Goal: Transaction & Acquisition: Download file/media

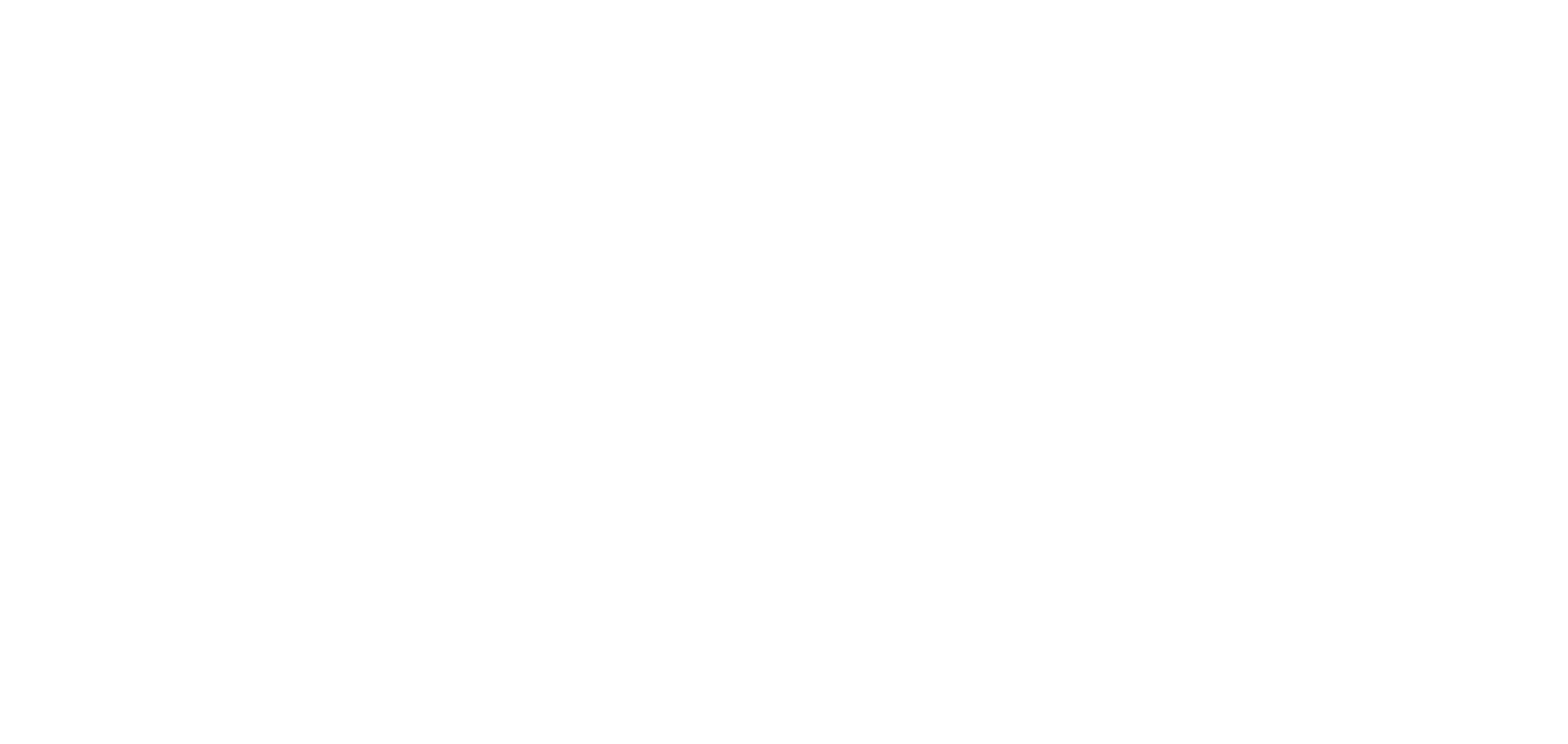
click at [579, 0] on html at bounding box center [784, 0] width 1568 height 0
click at [746, 0] on html at bounding box center [784, 0] width 1568 height 0
drag, startPoint x: 418, startPoint y: 220, endPoint x: 494, endPoint y: 181, distance: 85.4
click at [419, 0] on html at bounding box center [784, 0] width 1568 height 0
click at [615, 0] on html at bounding box center [784, 0] width 1568 height 0
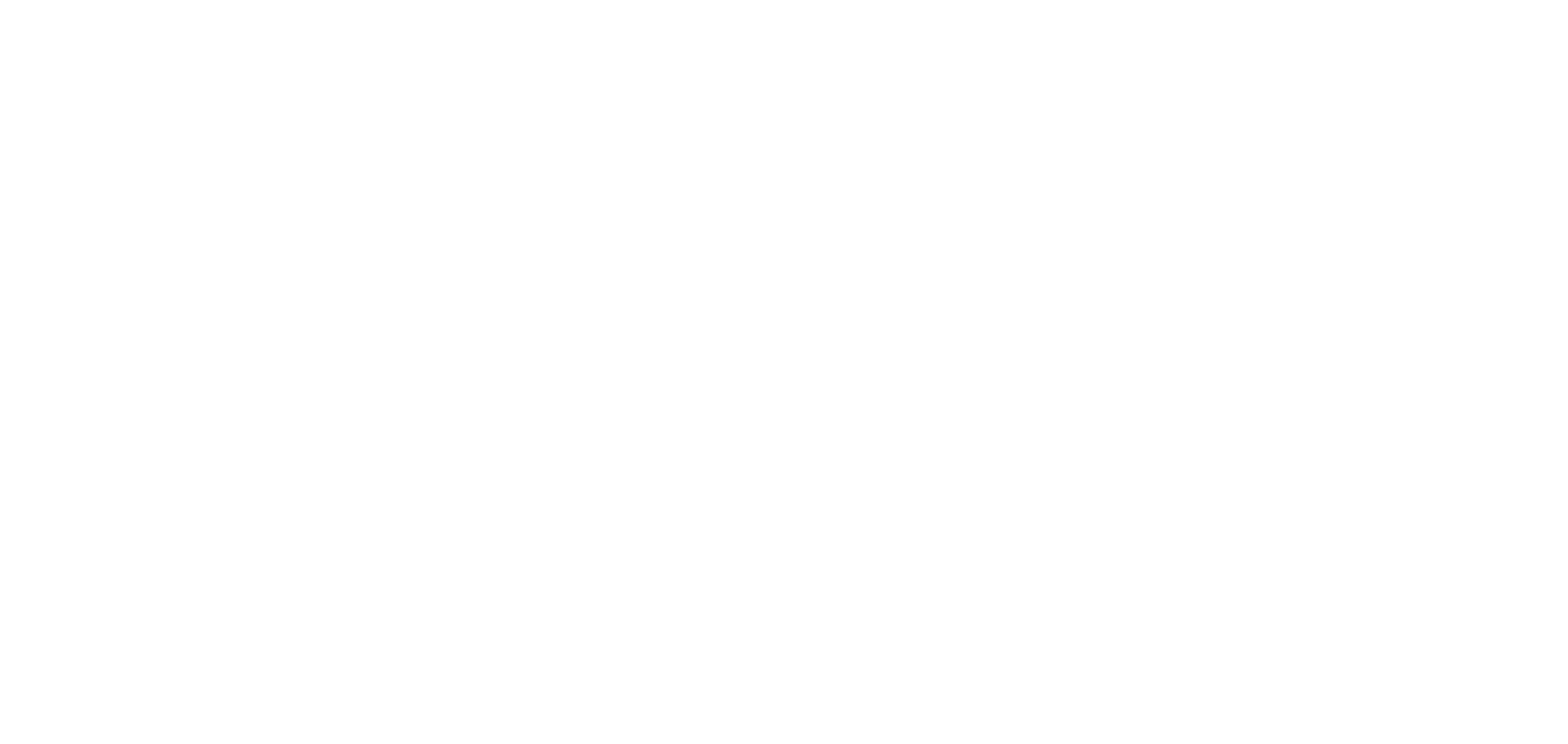
drag, startPoint x: 258, startPoint y: 180, endPoint x: 219, endPoint y: 130, distance: 63.4
click at [258, 0] on html at bounding box center [784, 0] width 1568 height 0
click at [750, 0] on html at bounding box center [784, 0] width 1568 height 0
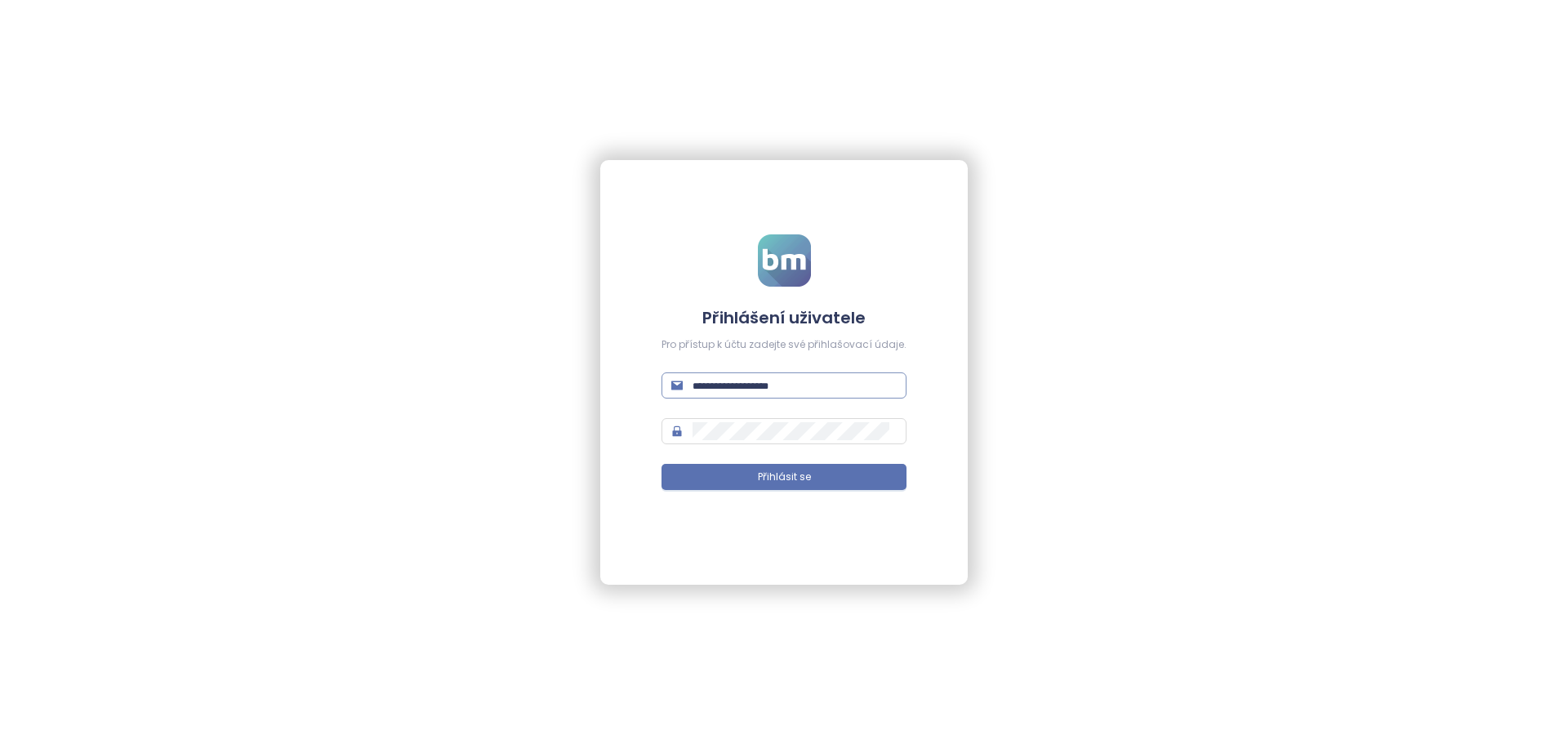
click at [751, 389] on input "text" at bounding box center [794, 386] width 204 height 18
type input "**********"
click at [817, 380] on input "**********" at bounding box center [794, 386] width 204 height 18
drag, startPoint x: 864, startPoint y: 387, endPoint x: 605, endPoint y: 378, distance: 259.2
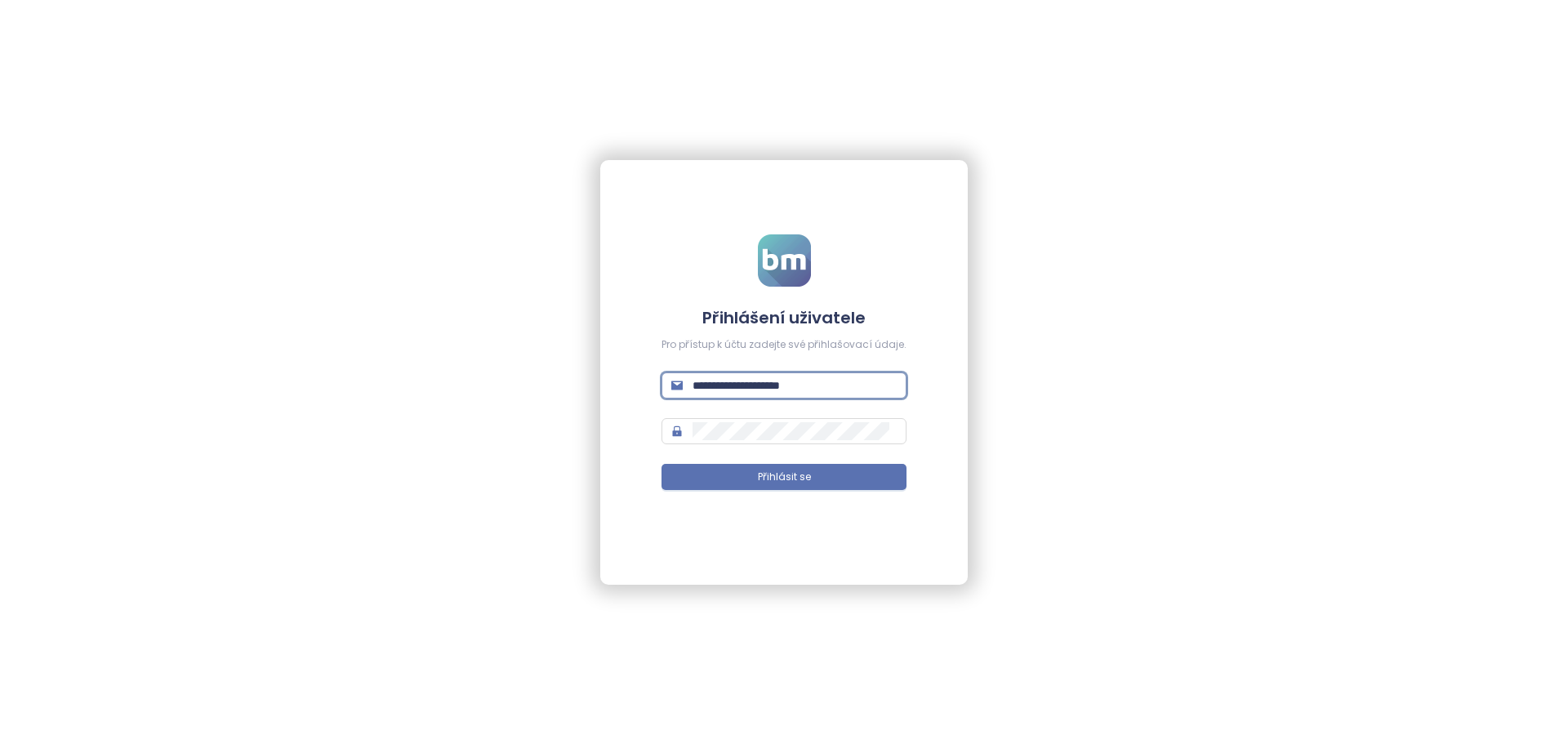
click at [604, 378] on div "**********" at bounding box center [784, 372] width 367 height 425
click at [737, 385] on input "text" at bounding box center [794, 386] width 204 height 18
type input "**********"
click at [699, 426] on span at bounding box center [783, 431] width 245 height 26
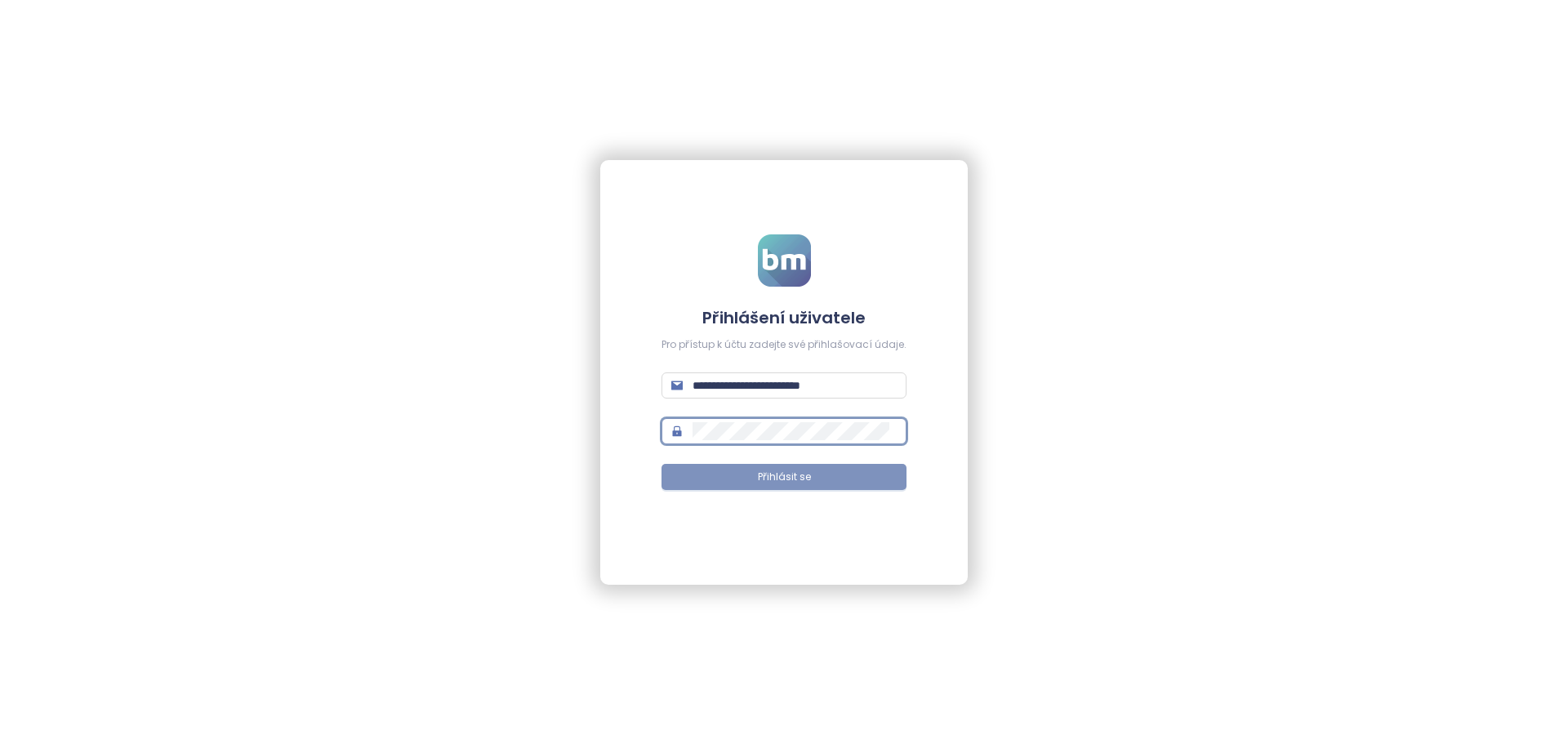
click at [746, 477] on button "Přihlásit se" at bounding box center [783, 477] width 245 height 26
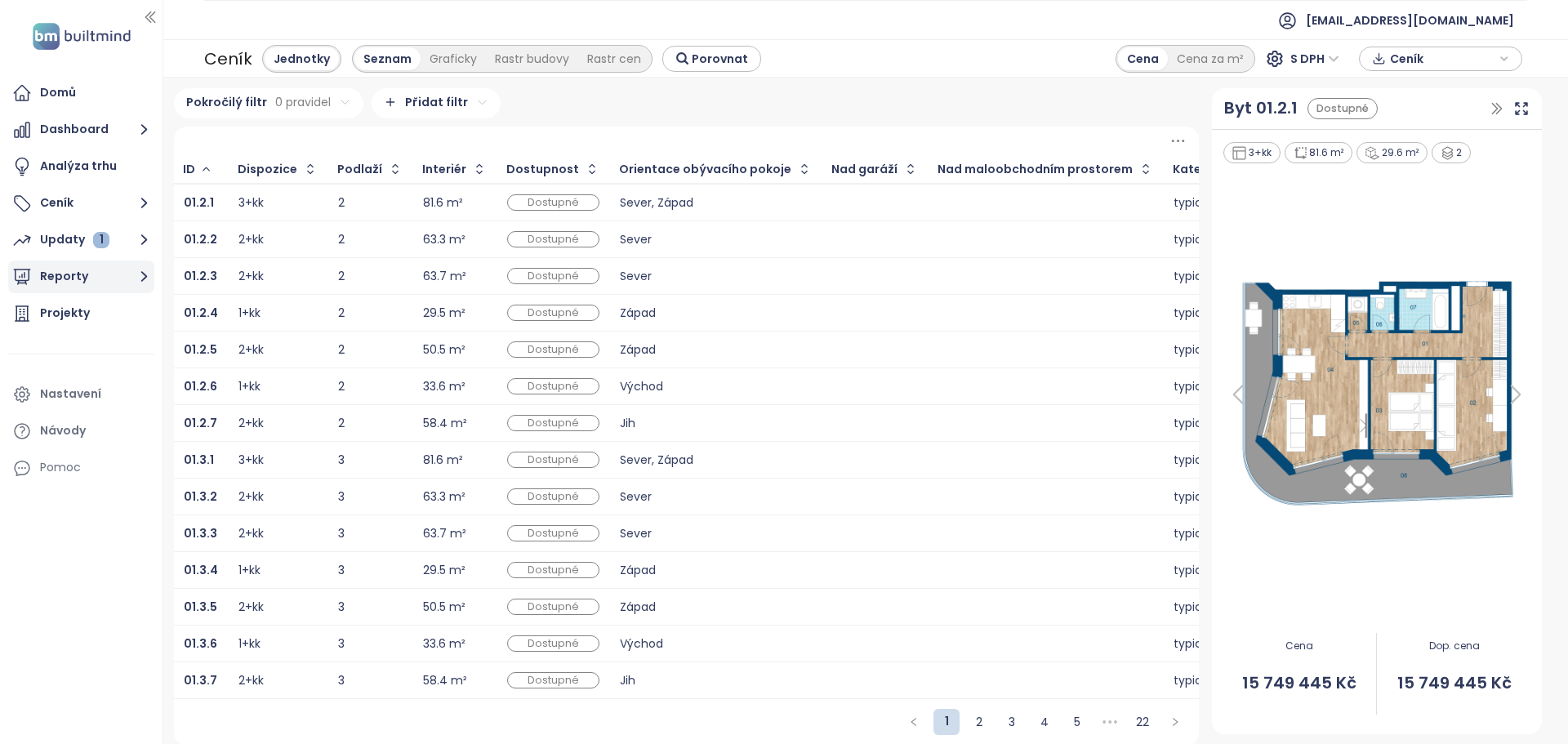
click at [76, 269] on button "Reporty" at bounding box center [81, 277] width 146 height 33
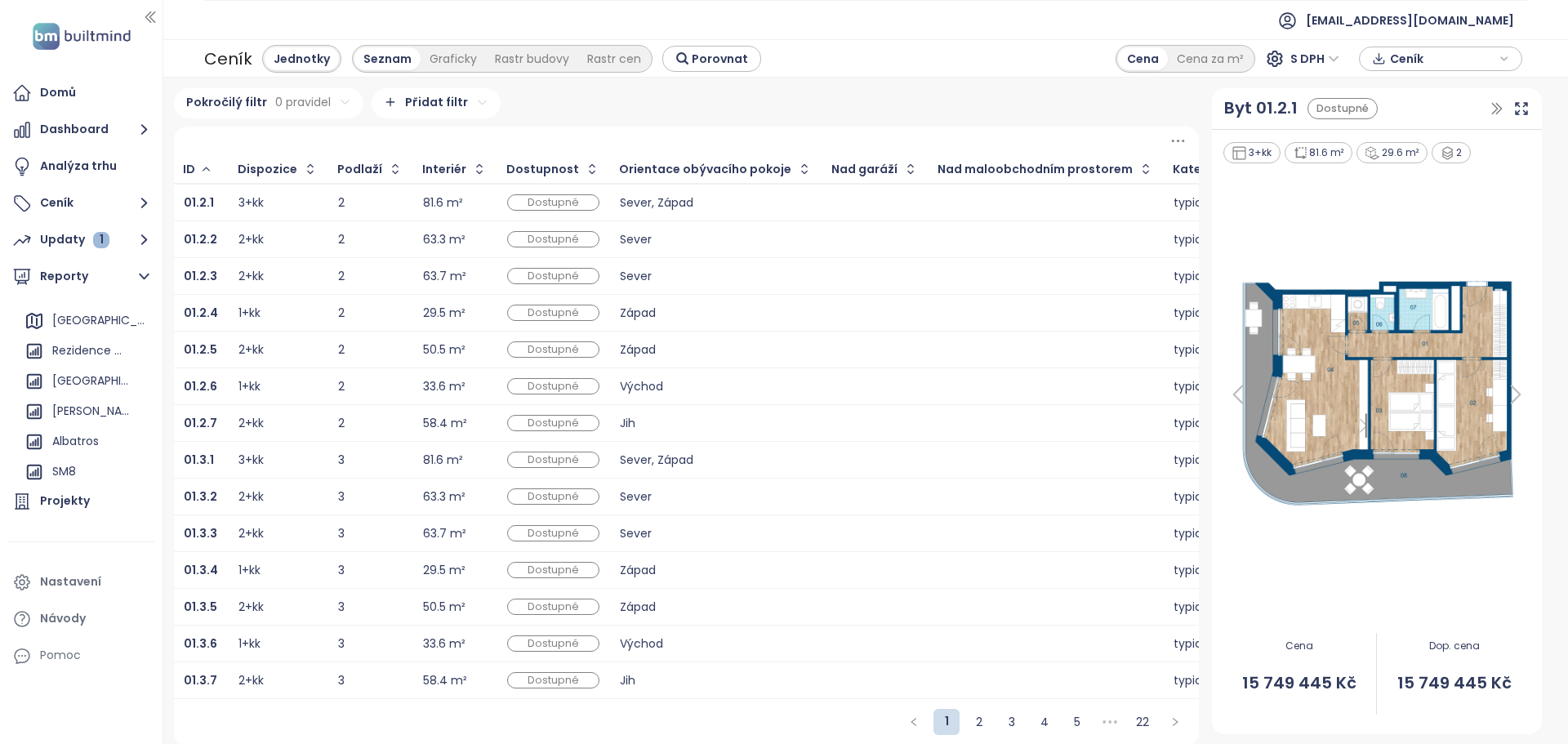
scroll to position [28, 0]
click at [68, 372] on div "Čakovice" at bounding box center [91, 377] width 78 height 20
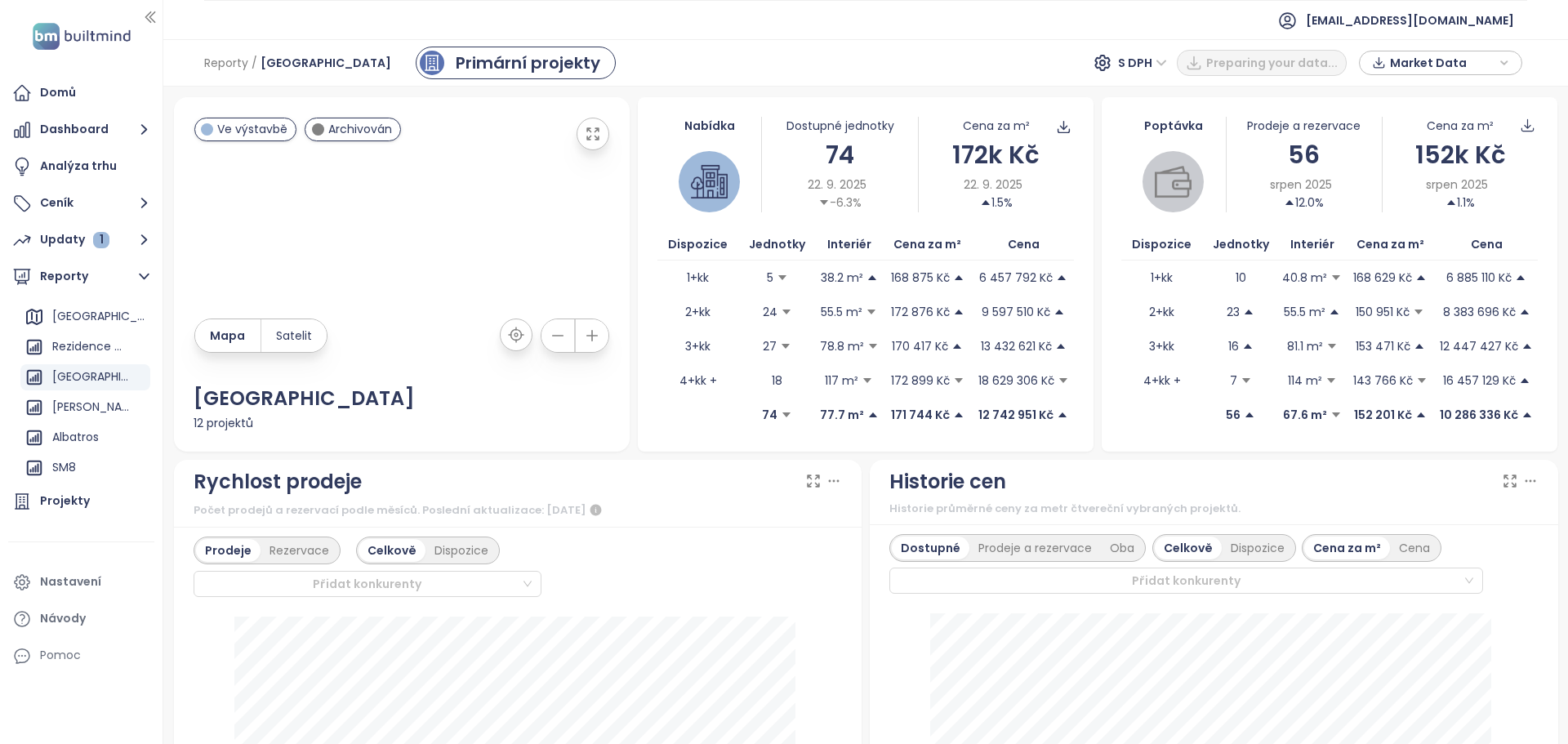
click at [1159, 63] on span "S DPH" at bounding box center [1142, 62] width 49 height 25
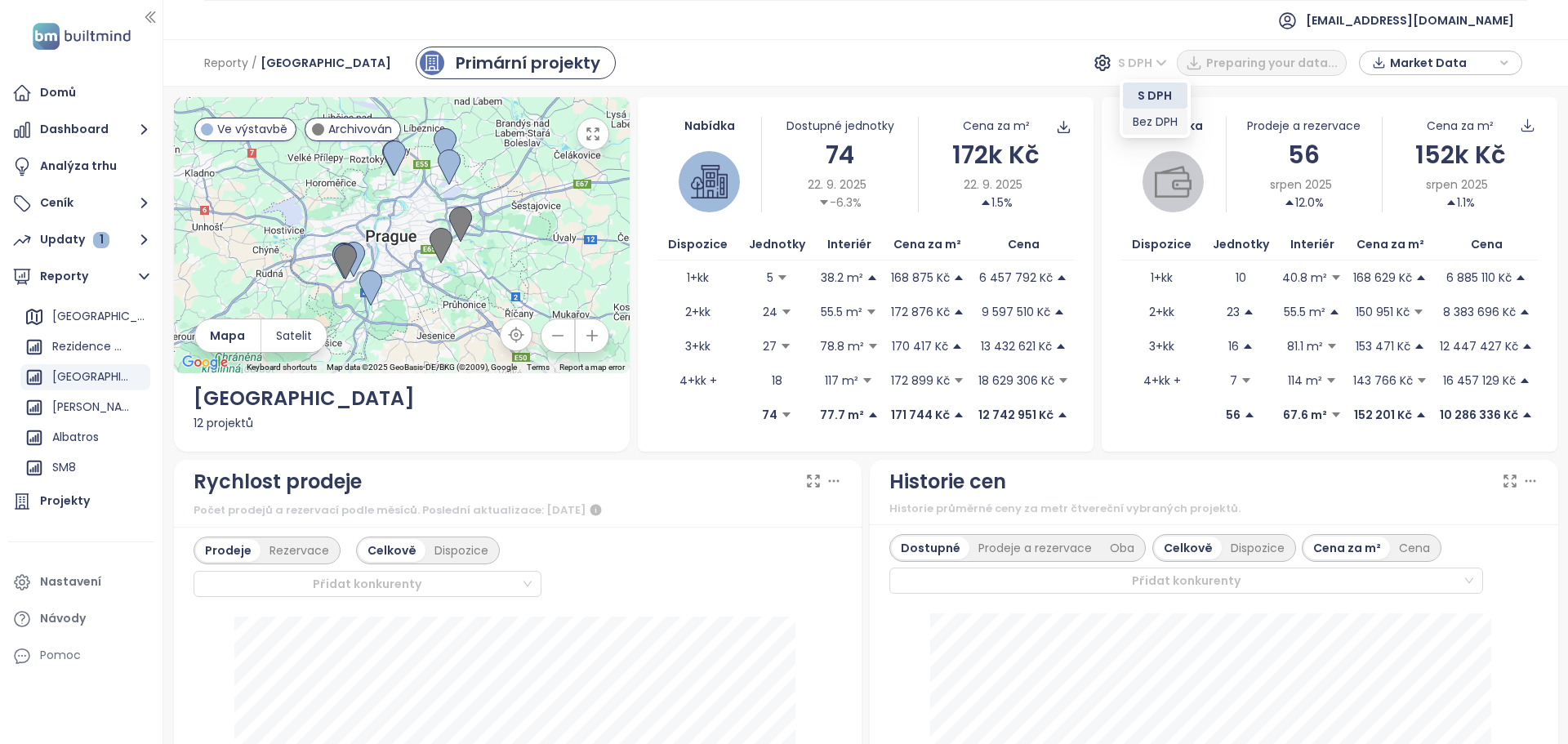
click at [1157, 117] on div "Bez DPH" at bounding box center [1155, 122] width 45 height 18
click at [1460, 67] on span "Market Data" at bounding box center [1442, 62] width 106 height 25
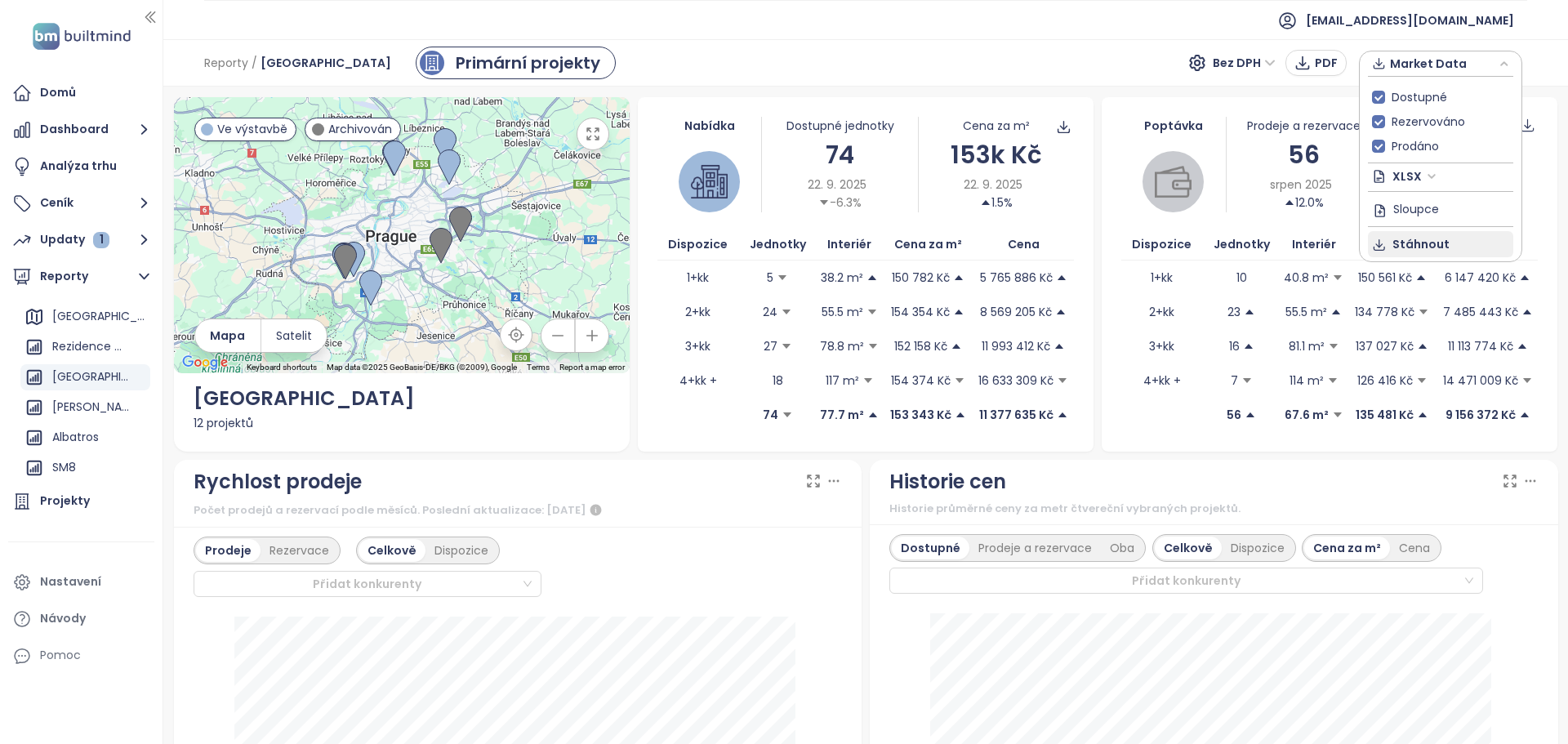
click at [1409, 242] on span "Stáhnout" at bounding box center [1421, 244] width 57 height 18
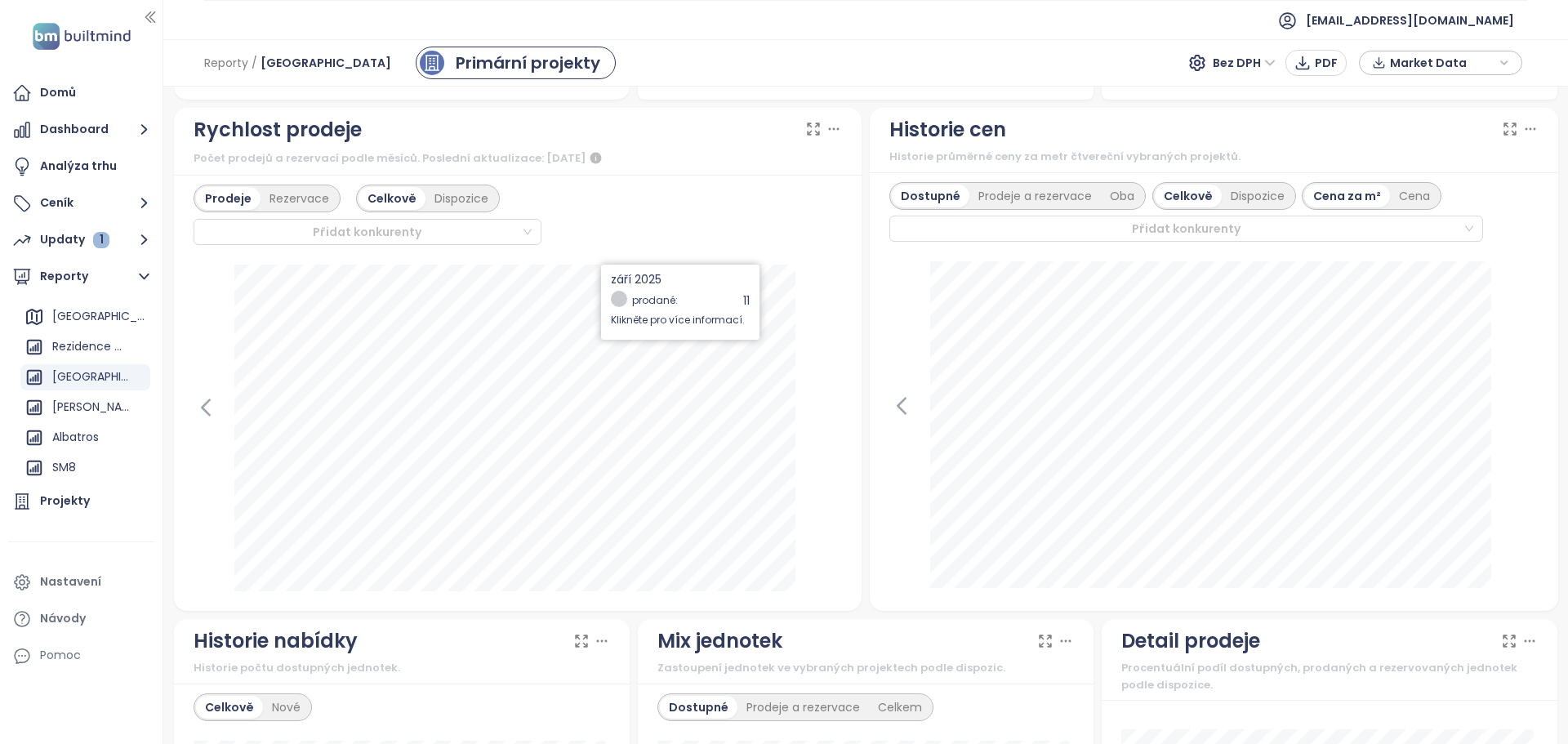
scroll to position [327, 0]
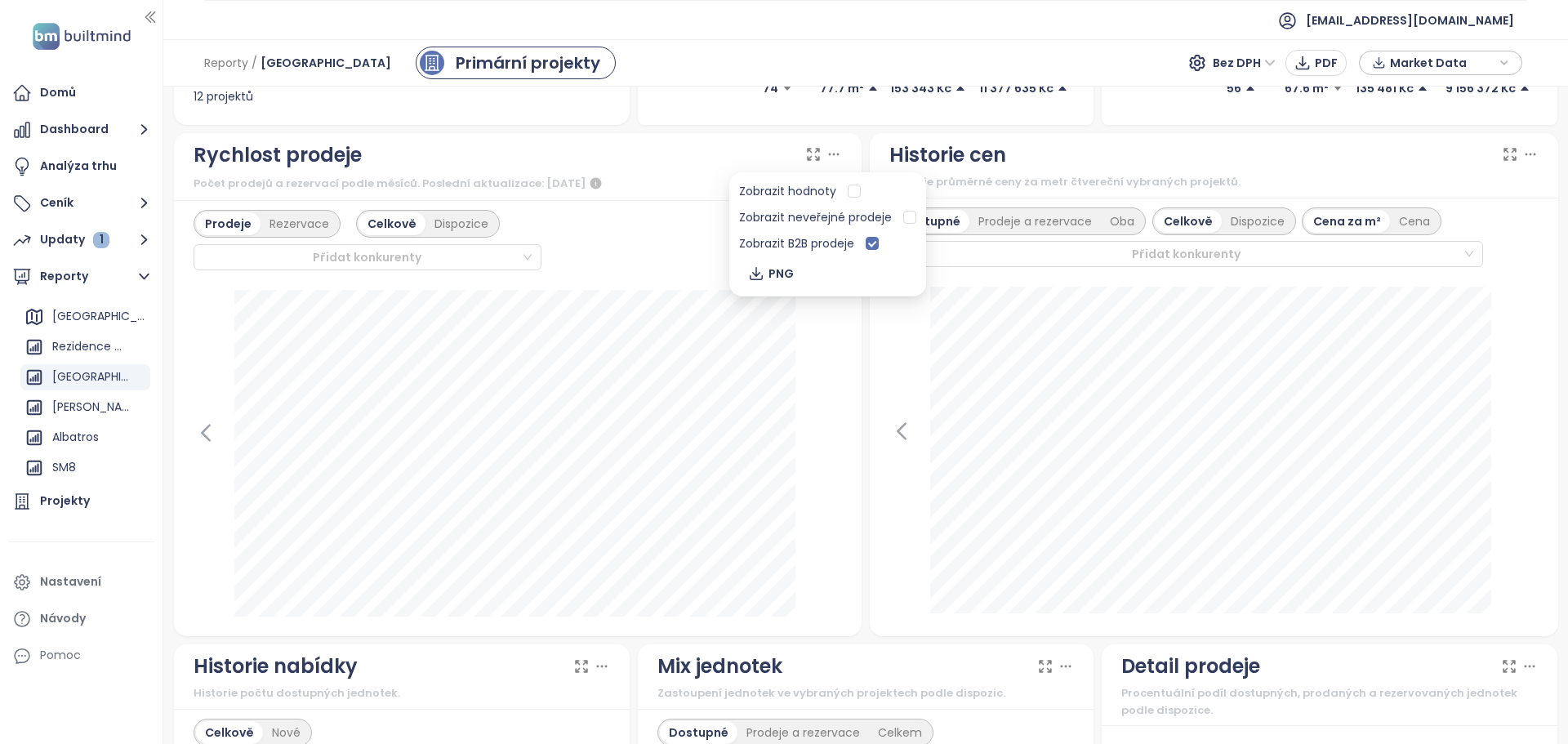
click at [829, 152] on icon at bounding box center [834, 154] width 17 height 17
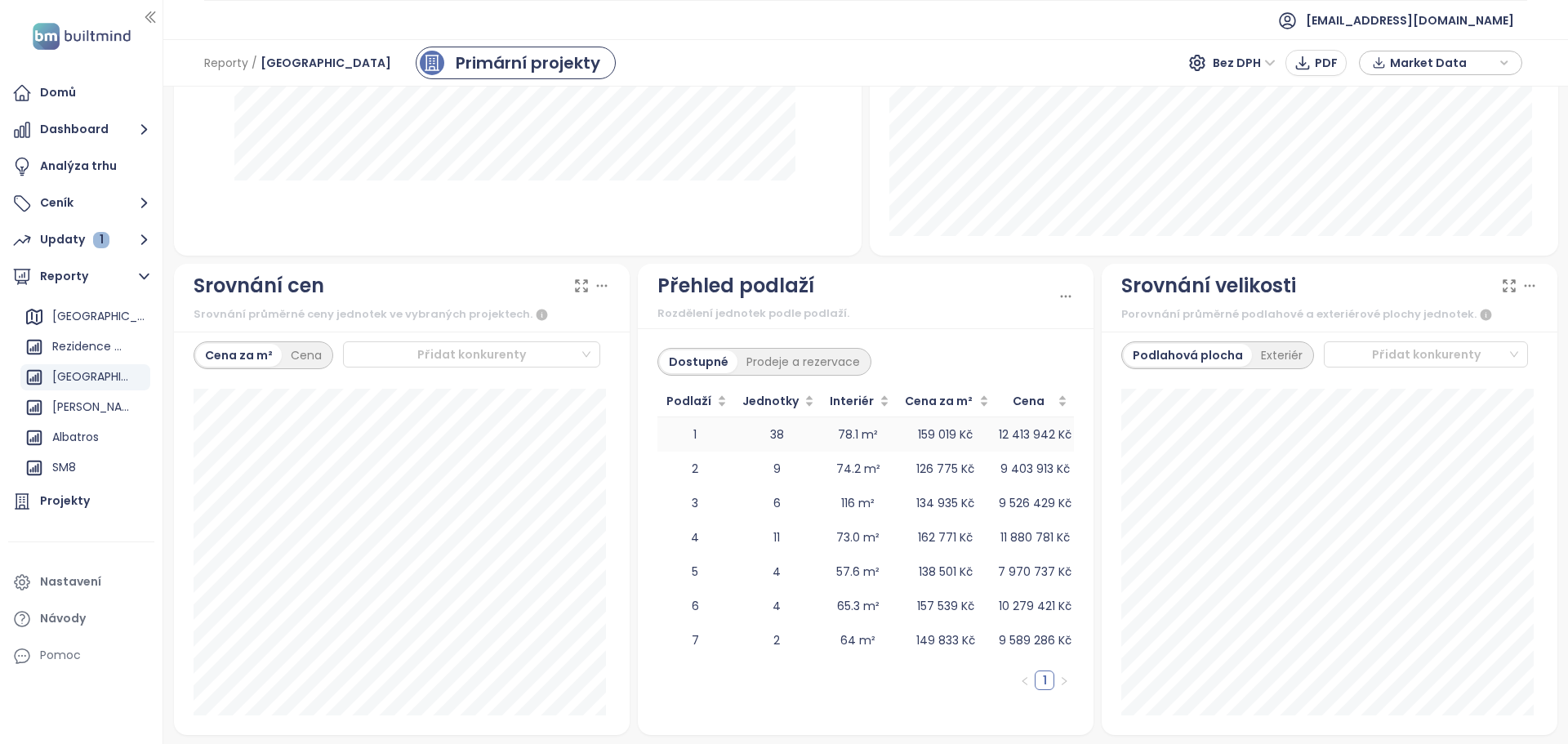
scroll to position [1717, 0]
drag, startPoint x: 58, startPoint y: 501, endPoint x: 121, endPoint y: 249, distance: 259.8
click at [59, 501] on div "Projekty" at bounding box center [65, 502] width 50 height 20
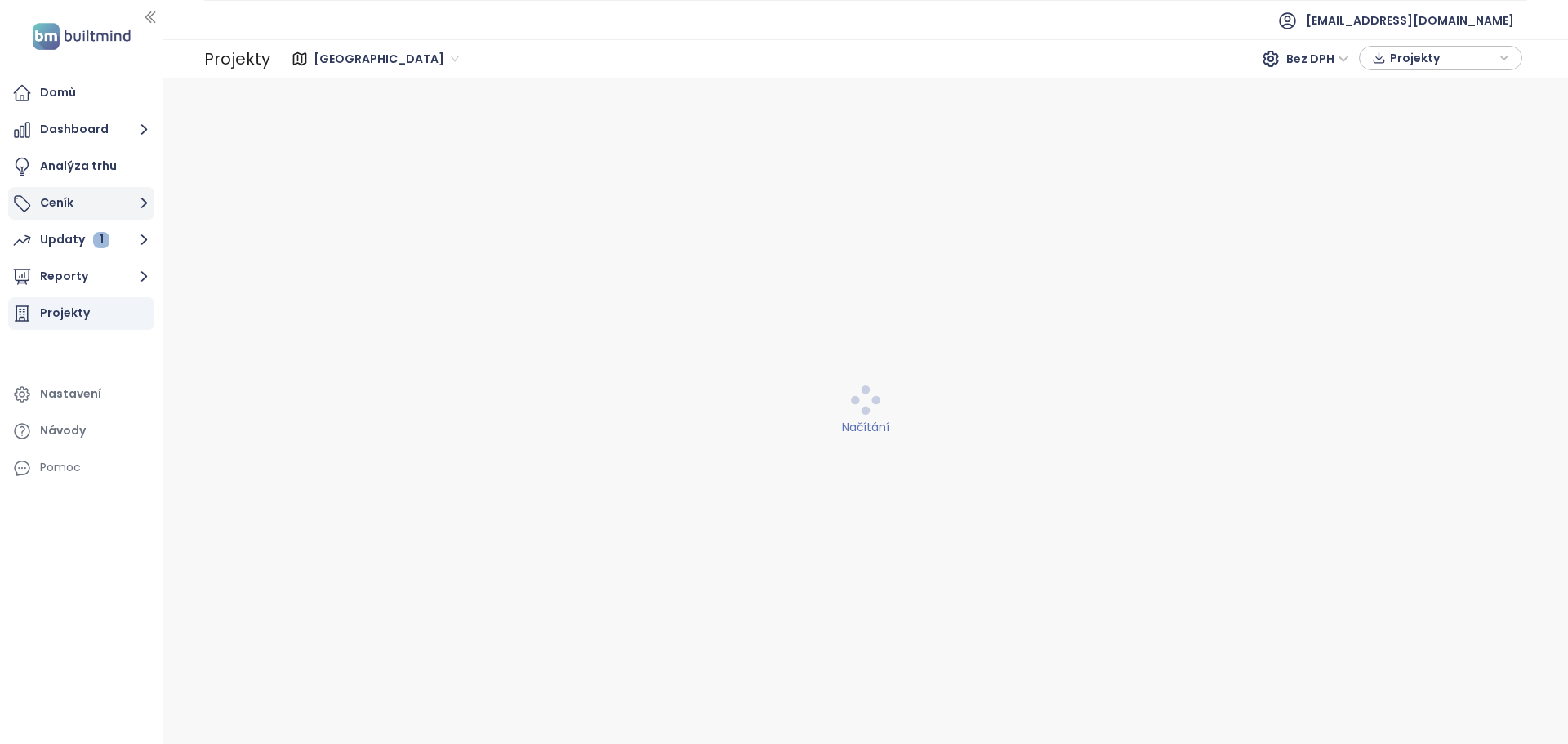
click at [66, 202] on button "Ceník" at bounding box center [81, 204] width 146 height 33
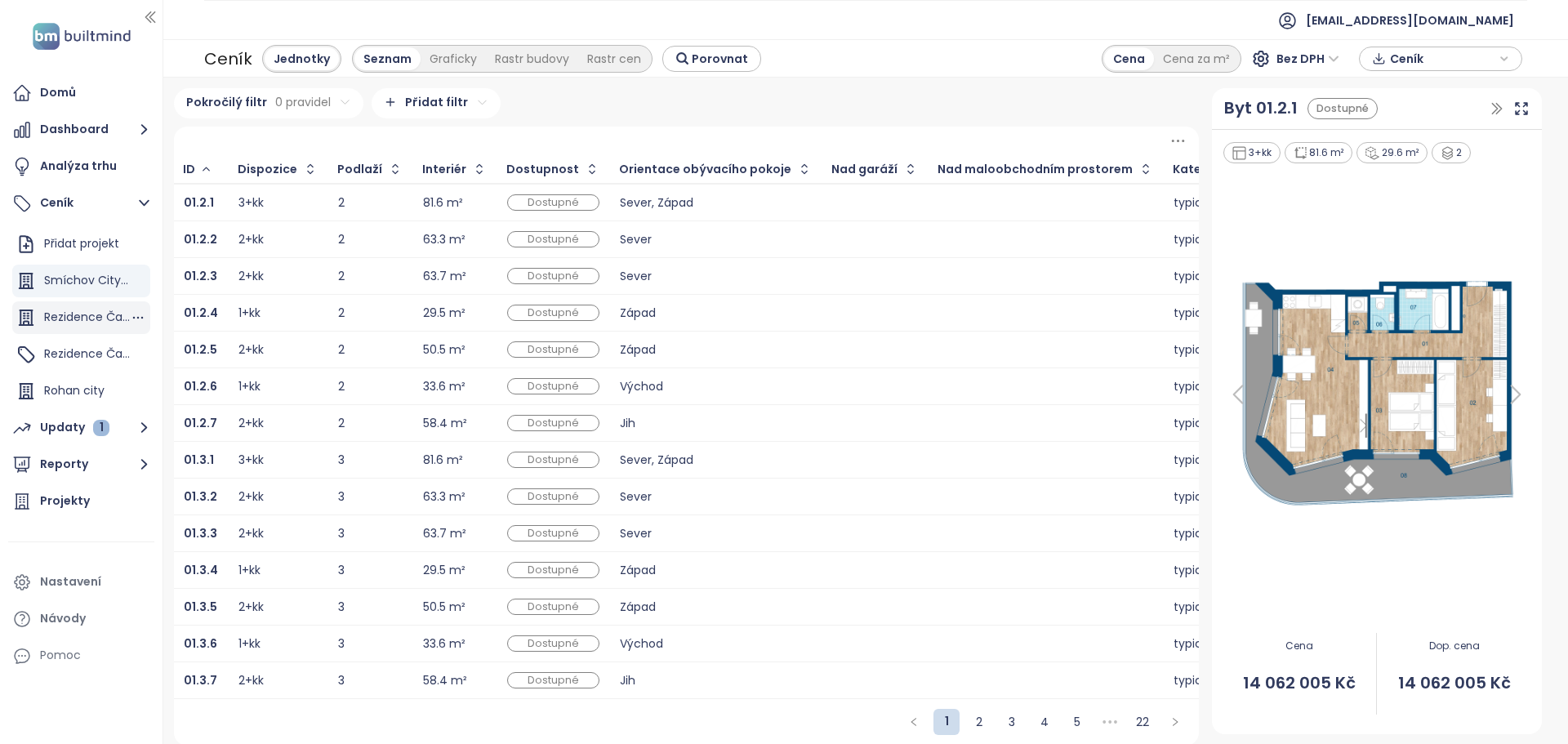
click at [70, 320] on span "Rezidence Čakovice D" at bounding box center [107, 317] width 127 height 17
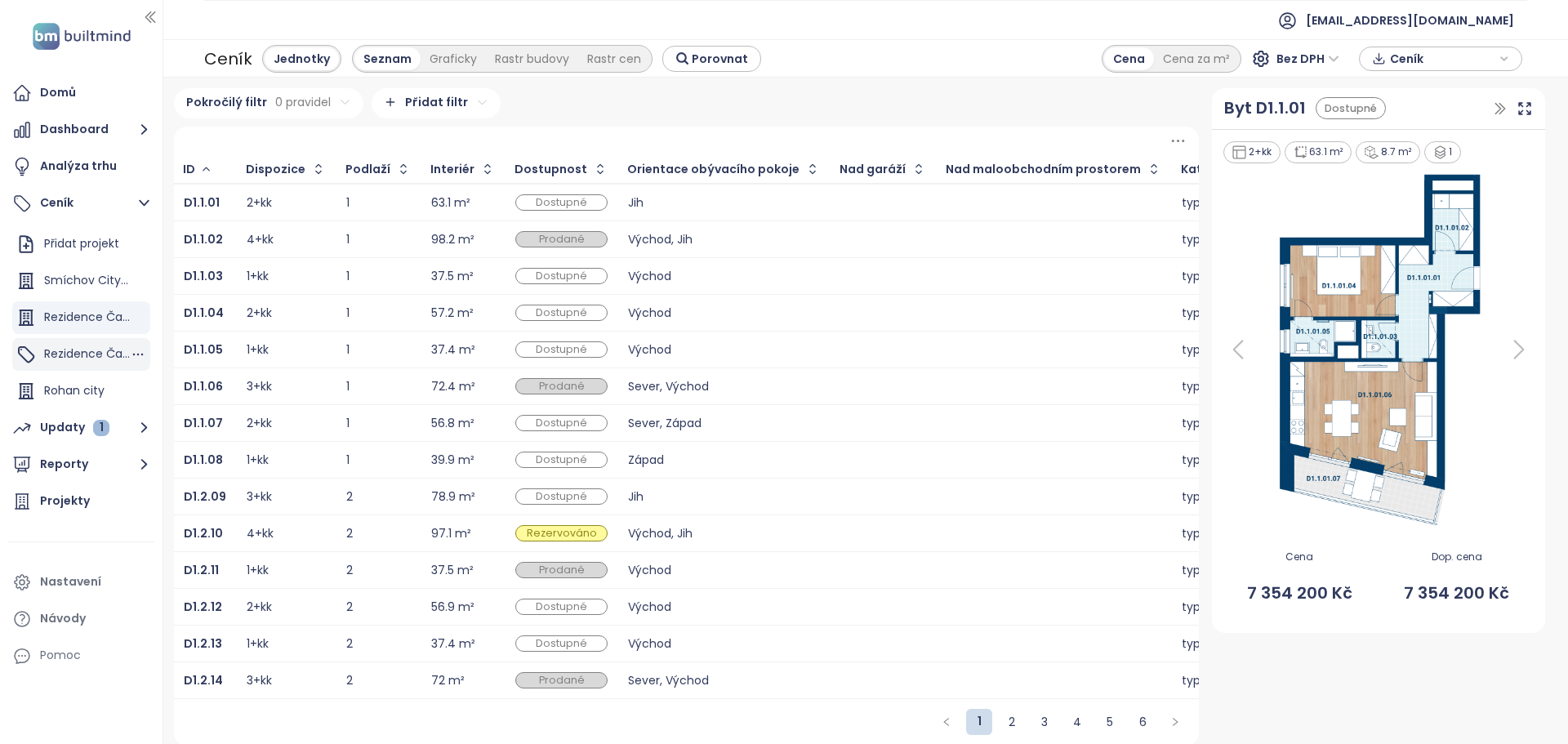
click at [62, 349] on span "Rezidence Čakovice B" at bounding box center [106, 354] width 125 height 17
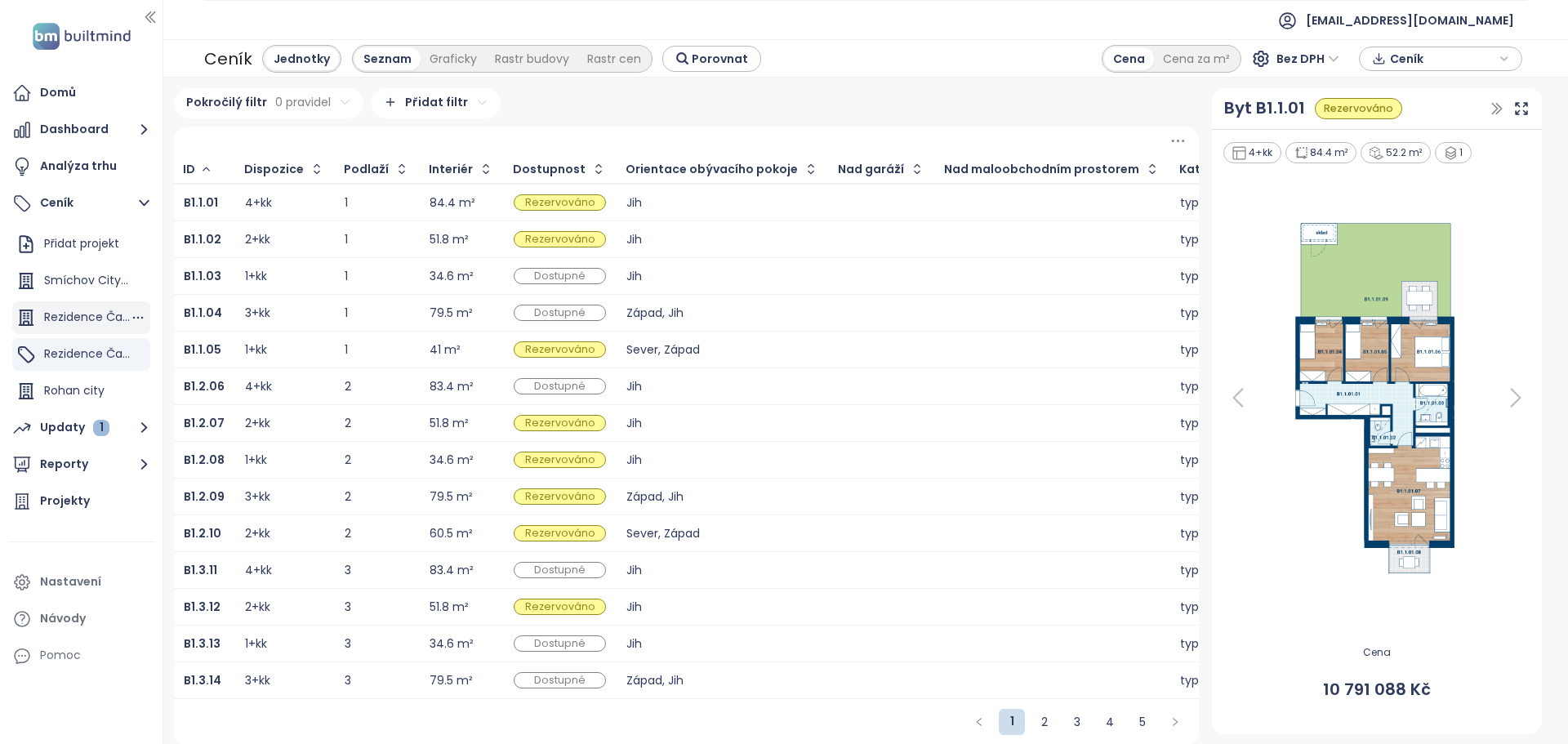
click at [70, 314] on span "Rezidence Čakovice D" at bounding box center [107, 317] width 127 height 17
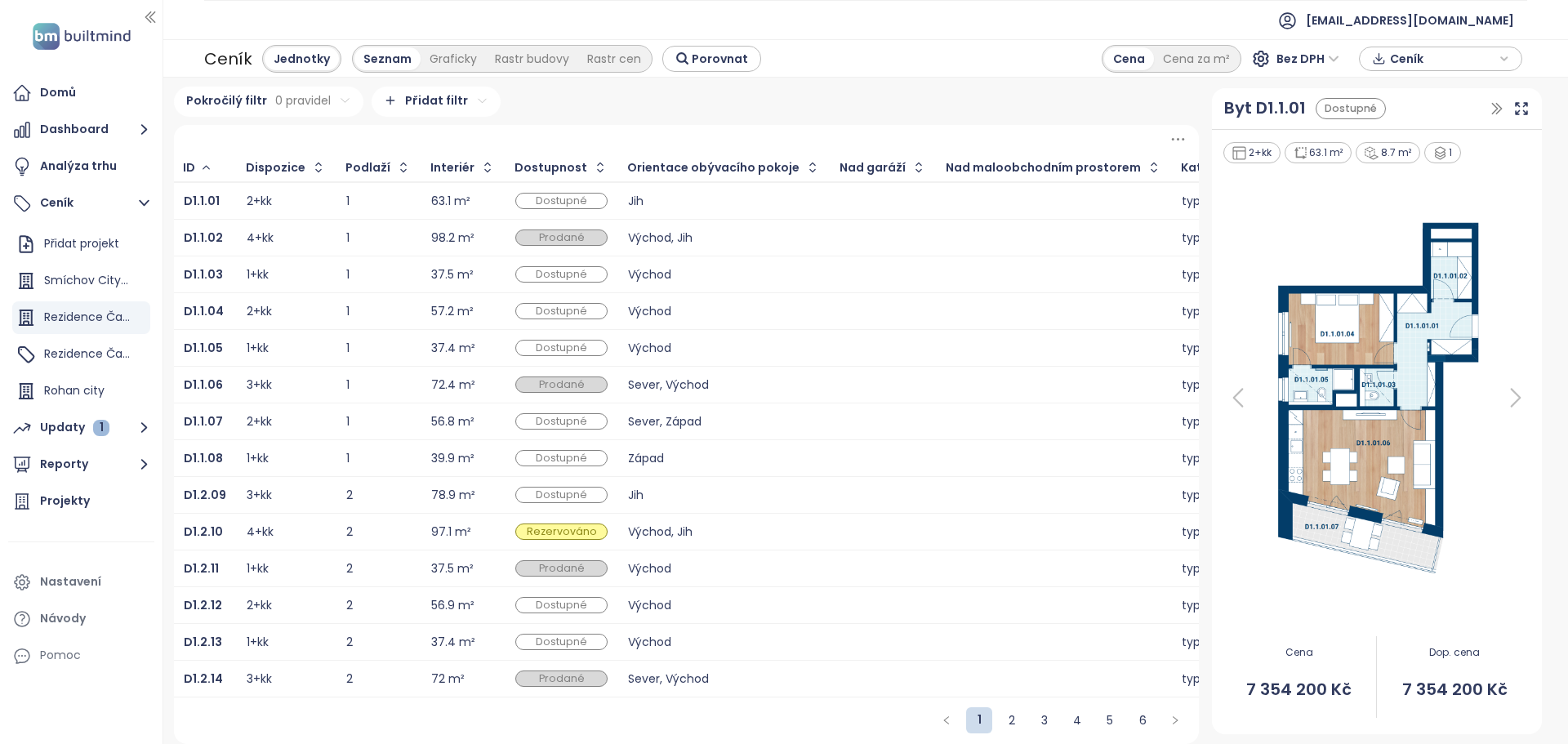
scroll to position [13, 0]
click at [1510, 57] on div "Ceník" at bounding box center [1440, 59] width 145 height 25
click at [1413, 141] on span "Stáhnout" at bounding box center [1421, 141] width 57 height 18
